Goal: Find specific page/section: Find specific page/section

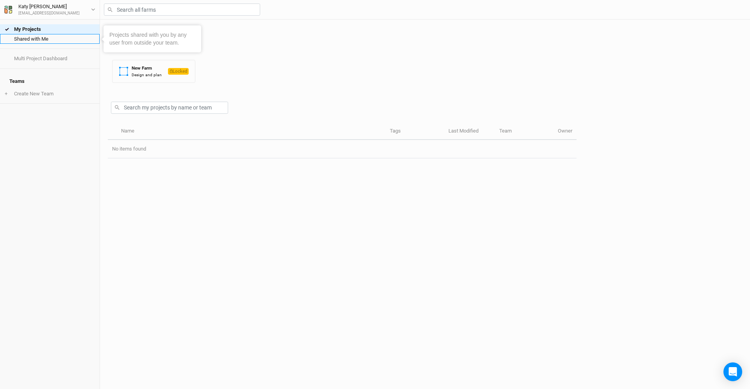
click at [42, 38] on link "Shared with Me" at bounding box center [50, 39] width 100 height 10
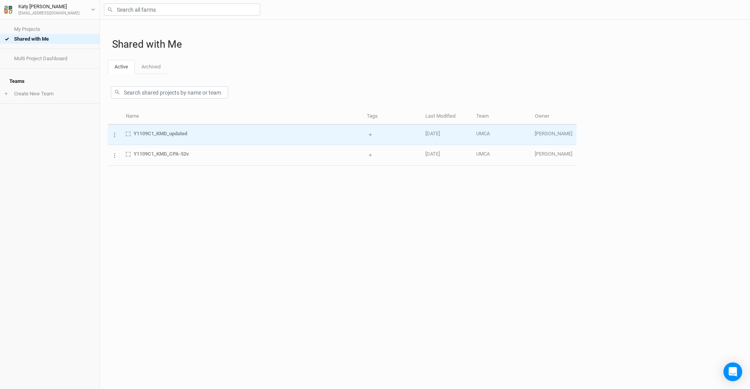
click at [172, 137] on span "Y1109C1_KMD_updated" at bounding box center [161, 133] width 54 height 7
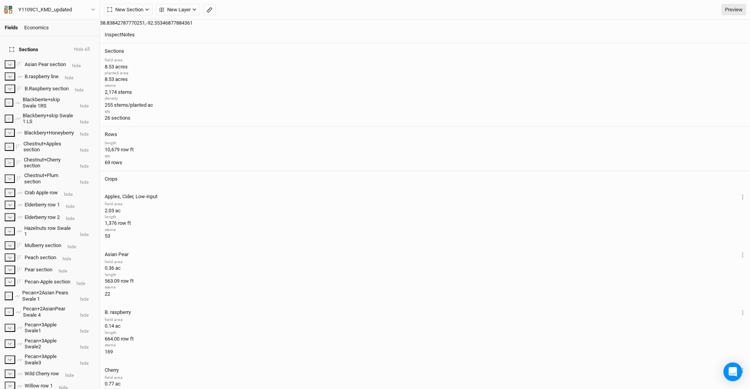
click at [87, 46] on button "Hide All" at bounding box center [81, 50] width 17 height 8
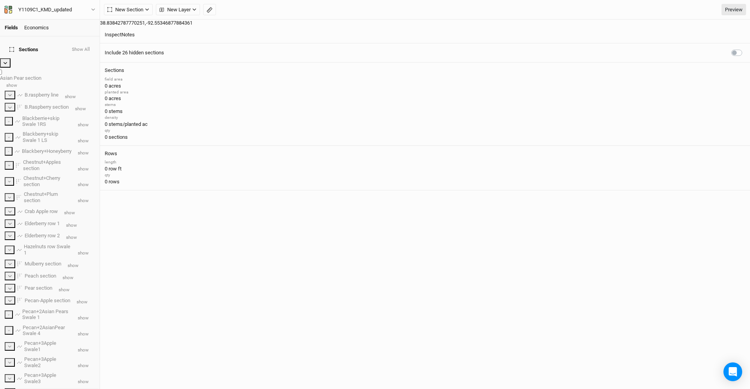
click at [17, 82] on span "show" at bounding box center [11, 84] width 11 height 5
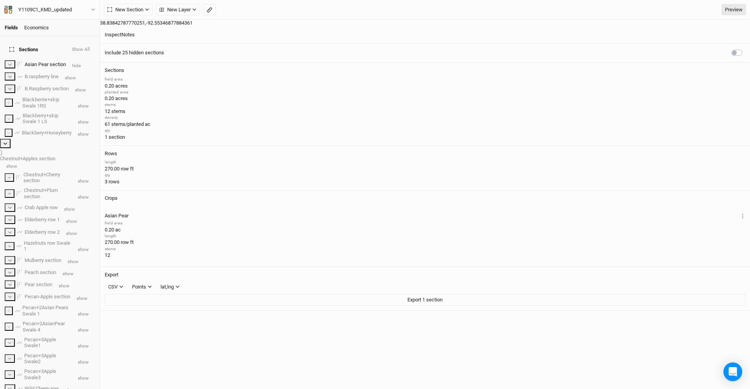
click at [17, 163] on span "show" at bounding box center [11, 165] width 11 height 5
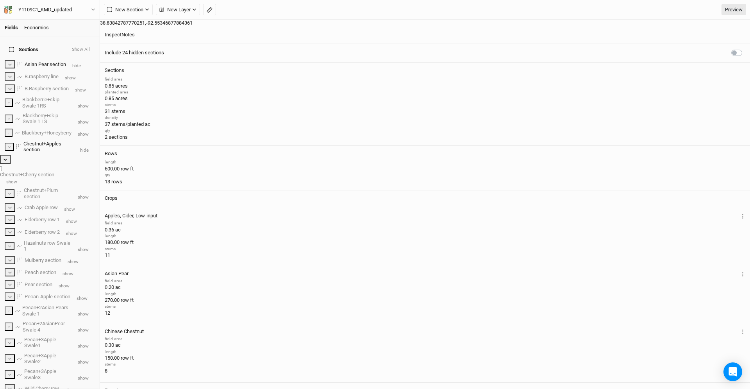
click at [17, 179] on span "show" at bounding box center [11, 181] width 11 height 5
click at [17, 195] on span "show" at bounding box center [11, 197] width 11 height 5
click at [17, 211] on span "show" at bounding box center [11, 213] width 11 height 5
click at [17, 263] on span "show" at bounding box center [11, 265] width 11 height 5
click at [17, 275] on span "show" at bounding box center [11, 277] width 11 height 5
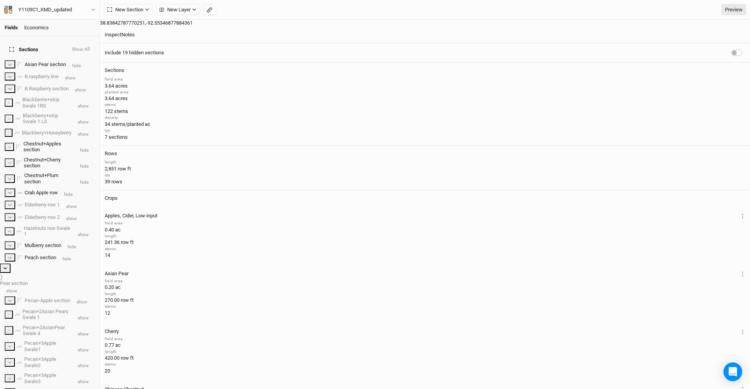
click at [17, 288] on span "show" at bounding box center [11, 290] width 11 height 5
click at [17, 300] on span "show" at bounding box center [11, 302] width 11 height 5
click at [17, 312] on span "show" at bounding box center [11, 314] width 11 height 5
click at [17, 328] on span "show" at bounding box center [11, 330] width 11 height 5
click at [17, 344] on span "show" at bounding box center [11, 346] width 11 height 5
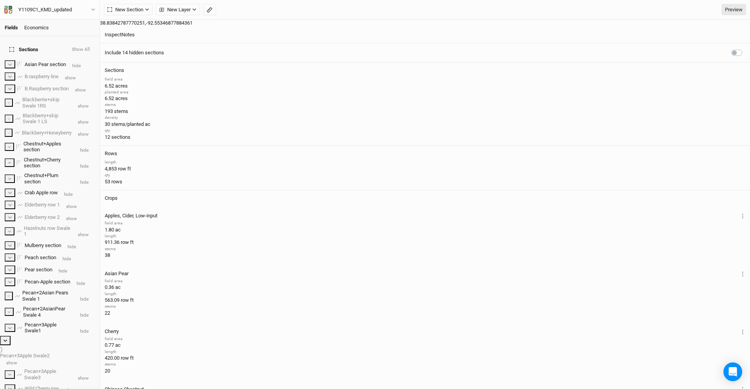
click at [17, 360] on span "show" at bounding box center [11, 362] width 11 height 5
click at [17, 376] on span "show" at bounding box center [11, 378] width 11 height 5
click at [17, 388] on span "show" at bounding box center [11, 394] width 11 height 5
click at [90, 46] on button "Show All" at bounding box center [80, 50] width 19 height 8
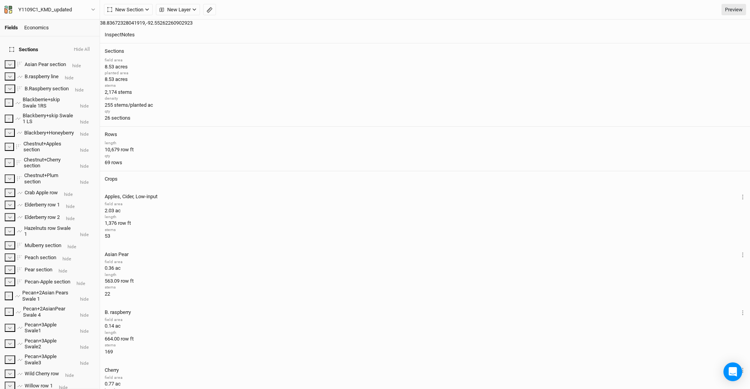
click at [89, 46] on button "Hide All" at bounding box center [81, 50] width 17 height 8
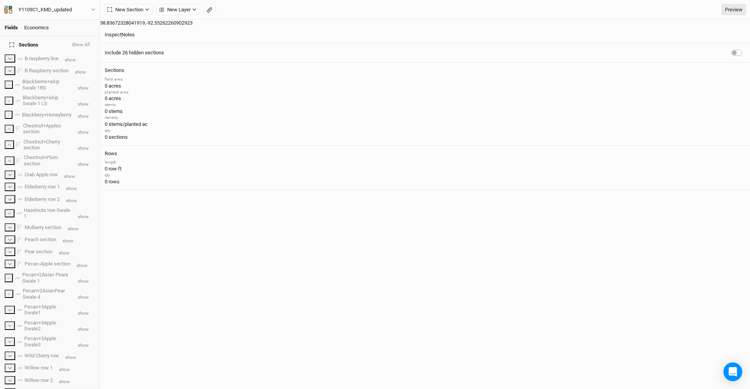
click at [89, 44] on button "Show All" at bounding box center [80, 45] width 19 height 8
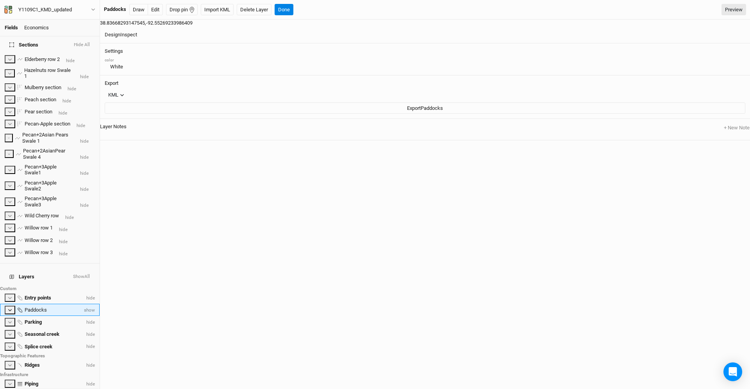
click at [88, 307] on span "show" at bounding box center [88, 309] width 13 height 5
click at [285, 11] on button "Done" at bounding box center [284, 10] width 19 height 12
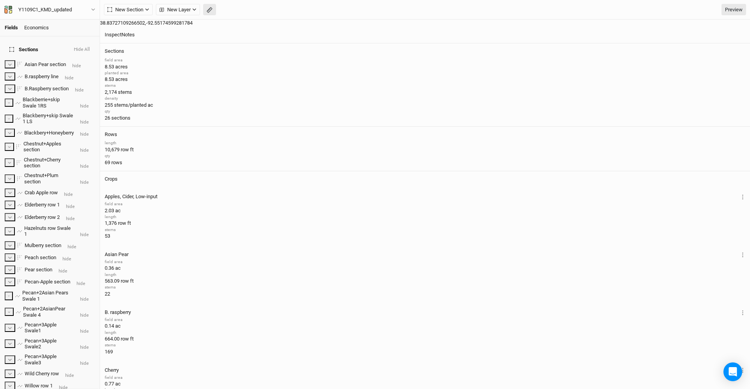
click at [212, 11] on icon "button" at bounding box center [210, 10] width 6 height 6
click at [141, 9] on button "Done" at bounding box center [139, 10] width 19 height 12
